Goal: Find specific page/section: Find specific page/section

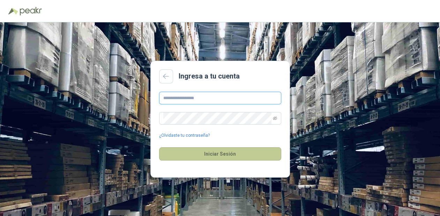
type input "**********"
click at [213, 150] on button "Iniciar Sesión" at bounding box center [220, 153] width 122 height 13
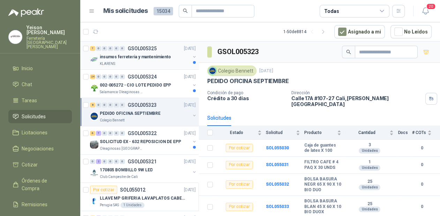
click at [158, 60] on div "insumos ferreteria y mantenimiento" at bounding box center [145, 57] width 90 height 8
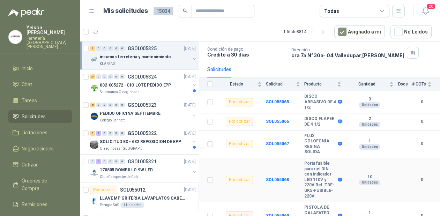
scroll to position [43, 0]
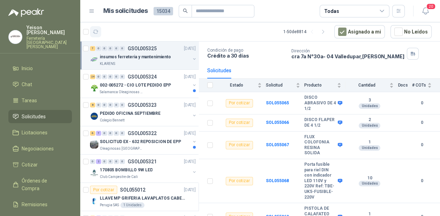
click at [97, 29] on icon "button" at bounding box center [96, 32] width 6 height 6
click at [119, 117] on div "PEDIDO OFICINA SEPTIEMBRE" at bounding box center [145, 113] width 90 height 8
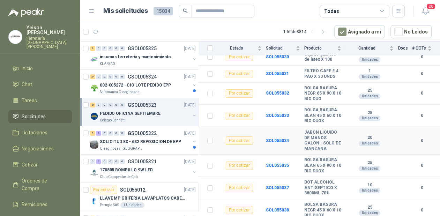
scroll to position [93, 0]
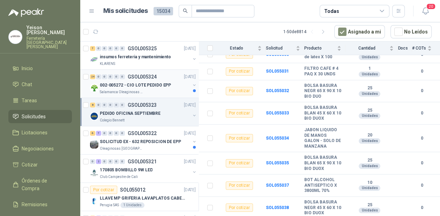
click at [110, 83] on p "002-005272 - CIO LOTE PEDIDO EPP" at bounding box center [135, 85] width 71 height 7
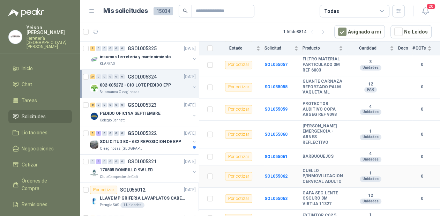
scroll to position [438, 0]
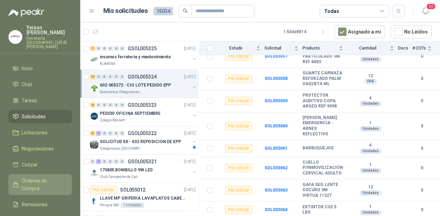
click at [46, 174] on link "Órdenes de Compra" at bounding box center [39, 184] width 63 height 21
